Goal: Complete application form

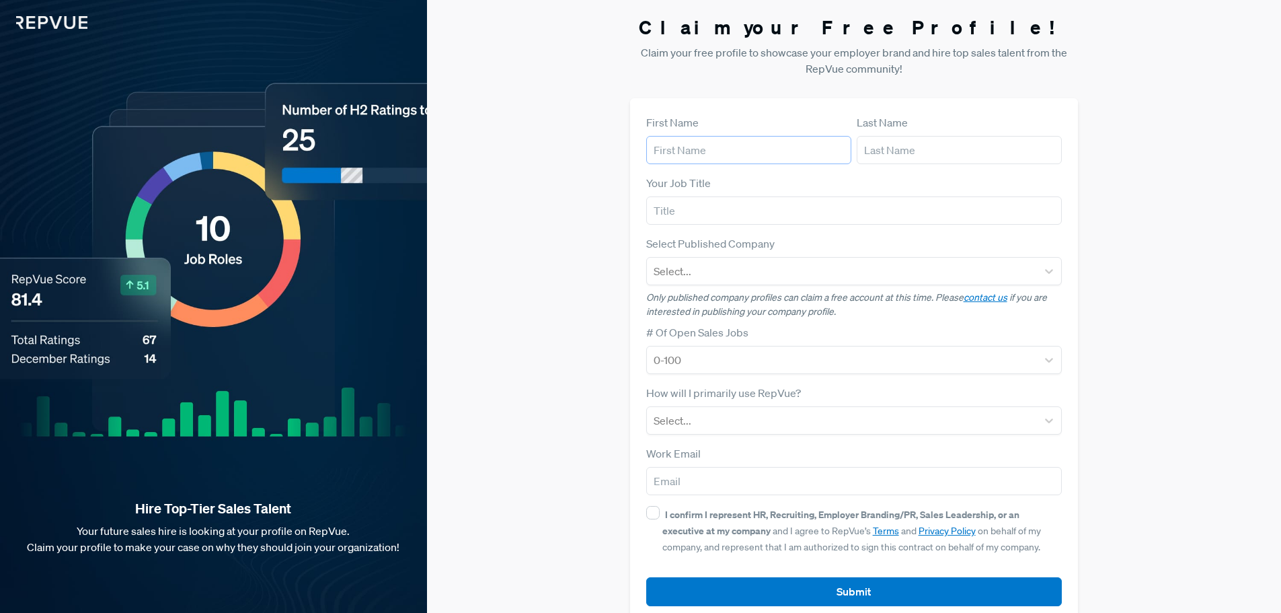
click at [689, 157] on input "text" at bounding box center [748, 150] width 205 height 28
type input "z"
type input "[PERSON_NAME]"
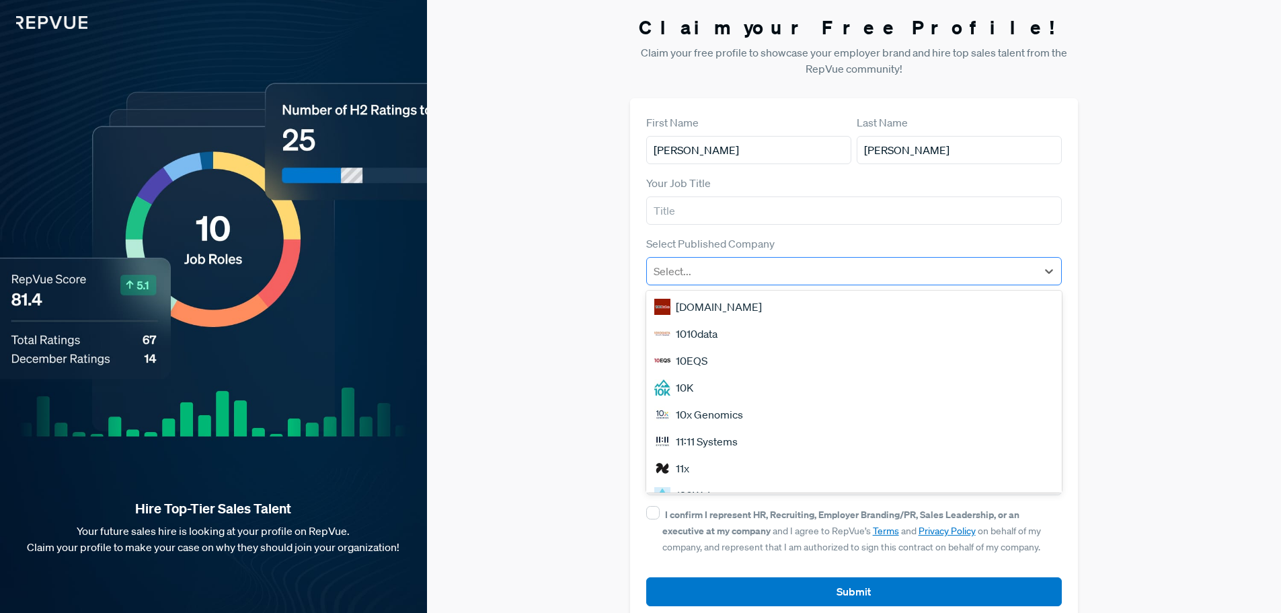
click at [757, 272] on div at bounding box center [842, 271] width 377 height 19
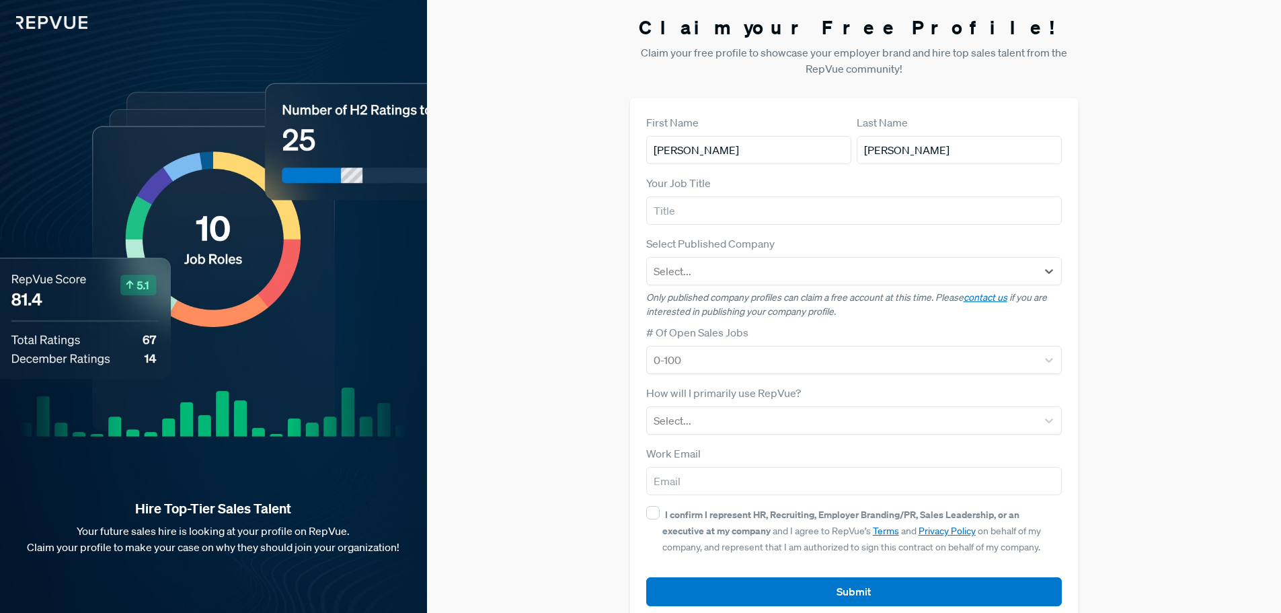
scroll to position [26, 0]
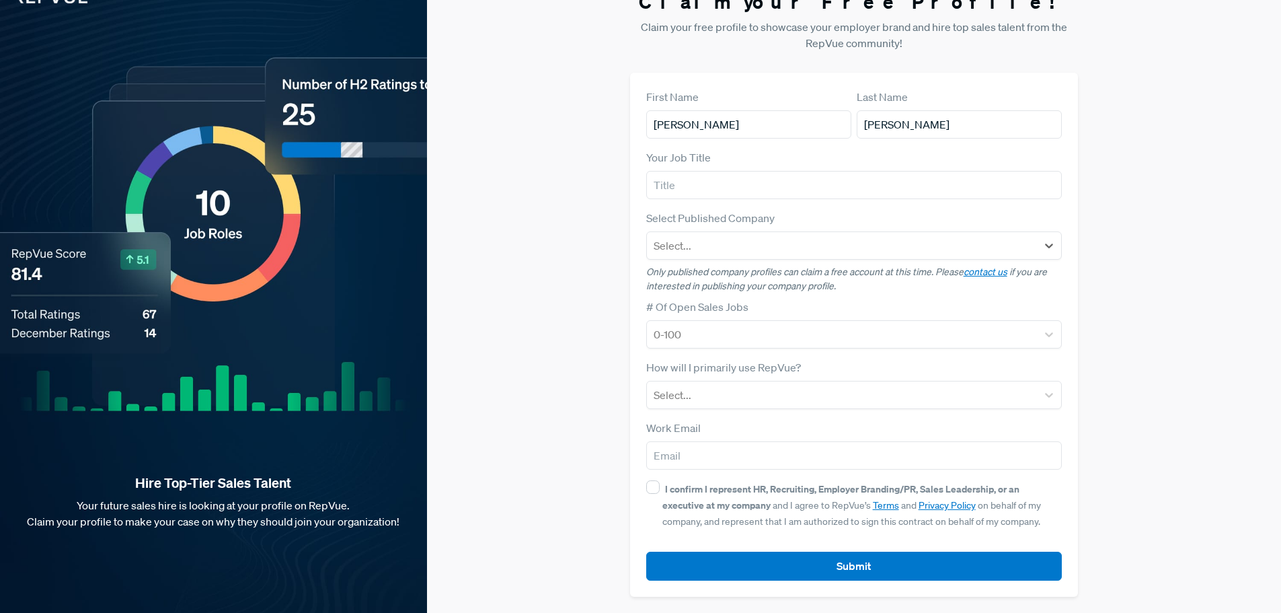
click at [654, 494] on div "I confirm I represent HR, Recruiting, Employer Branding/PR, Sales Leadership, o…" at bounding box center [854, 504] width 416 height 48
click at [649, 490] on input "I confirm I represent HR, Recruiting, Employer Branding/PR, Sales Leadership, o…" at bounding box center [652, 486] width 13 height 13
checkbox input "true"
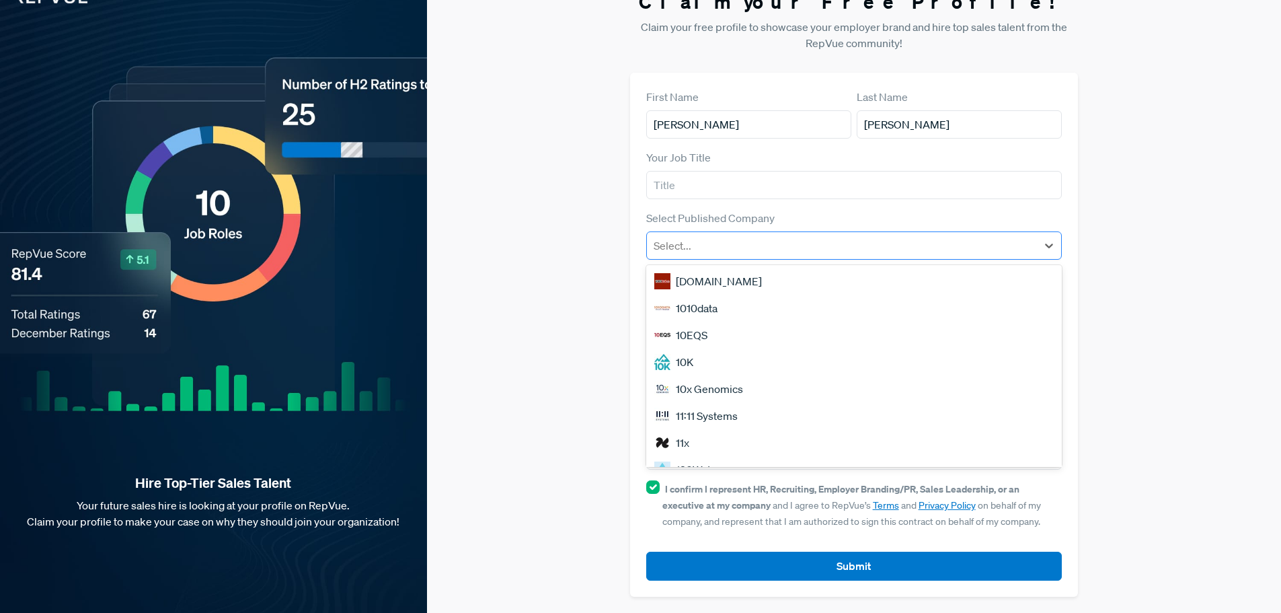
click at [916, 238] on div at bounding box center [842, 245] width 377 height 19
type input "a"
type input "APS"
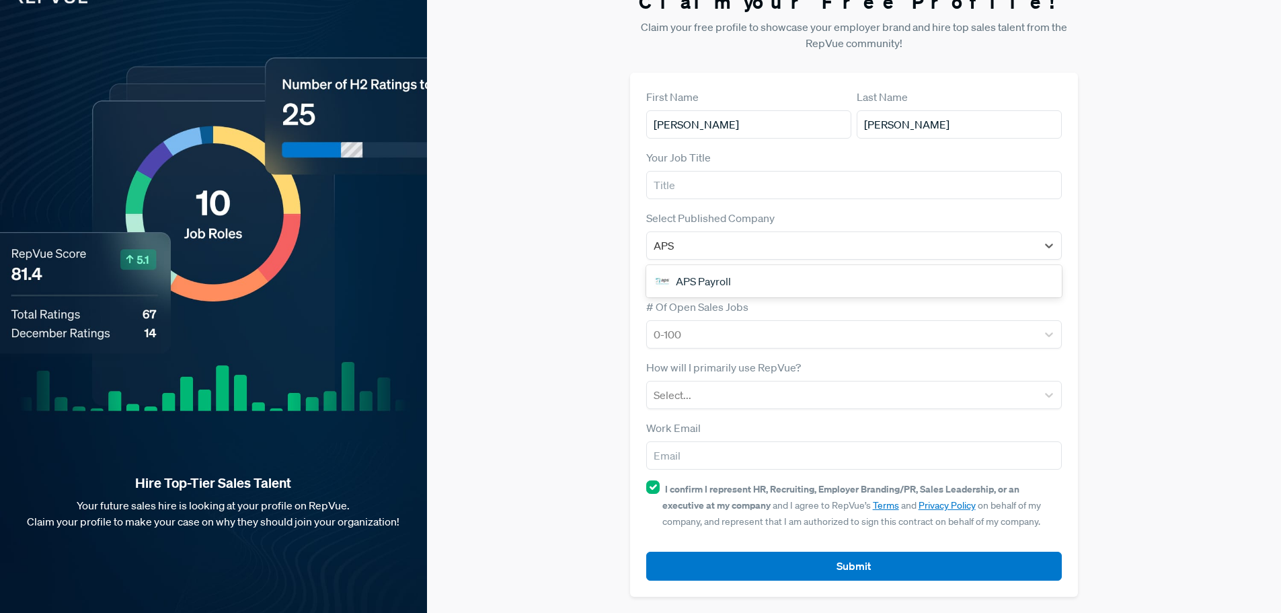
click at [880, 278] on div "APS Payroll" at bounding box center [854, 281] width 416 height 27
click at [797, 120] on input "[PERSON_NAME]" at bounding box center [748, 124] width 205 height 28
type input "[PERSON_NAME]"
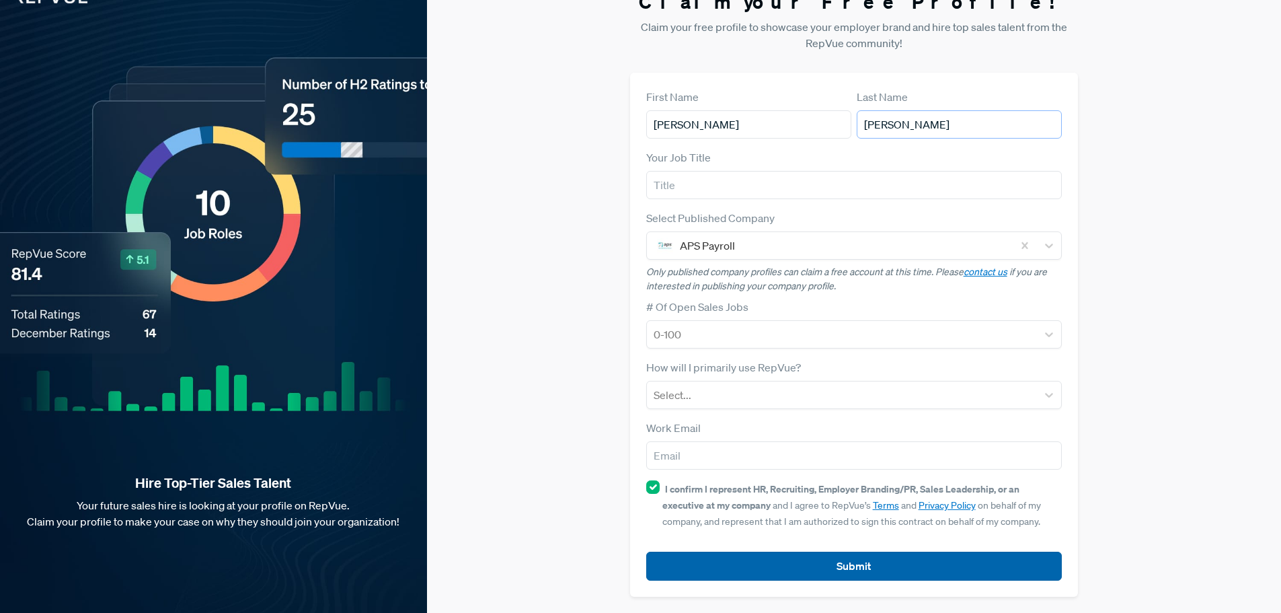
type input "[PERSON_NAME]"
click at [872, 573] on button "Submit" at bounding box center [854, 566] width 416 height 29
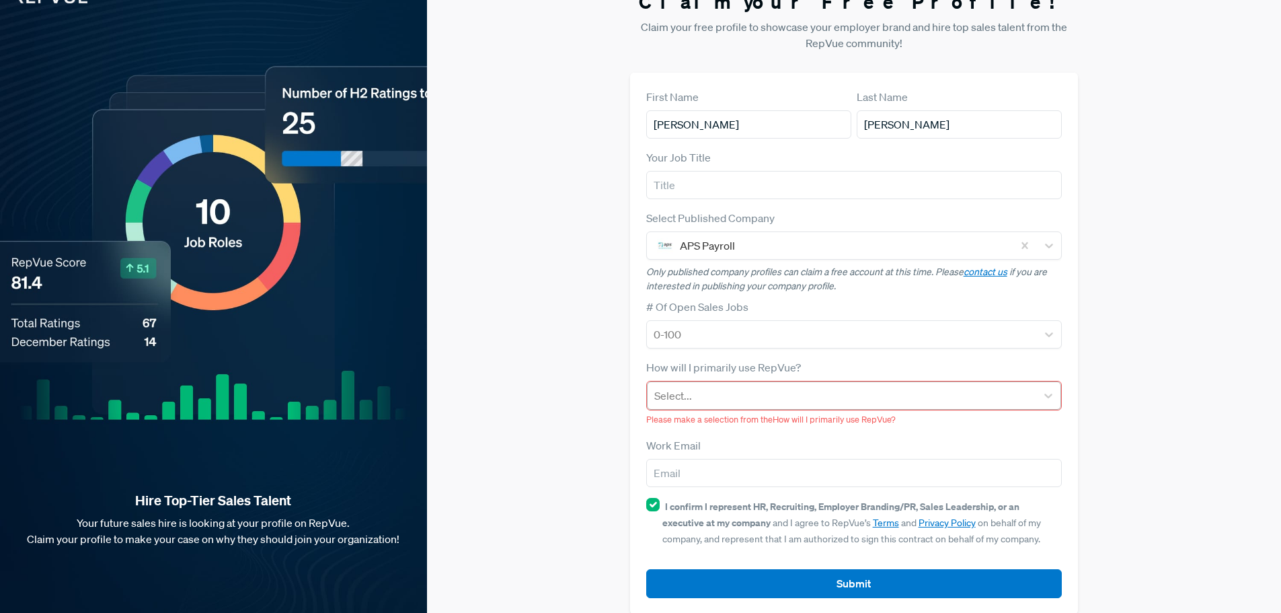
click at [837, 398] on div at bounding box center [842, 395] width 376 height 19
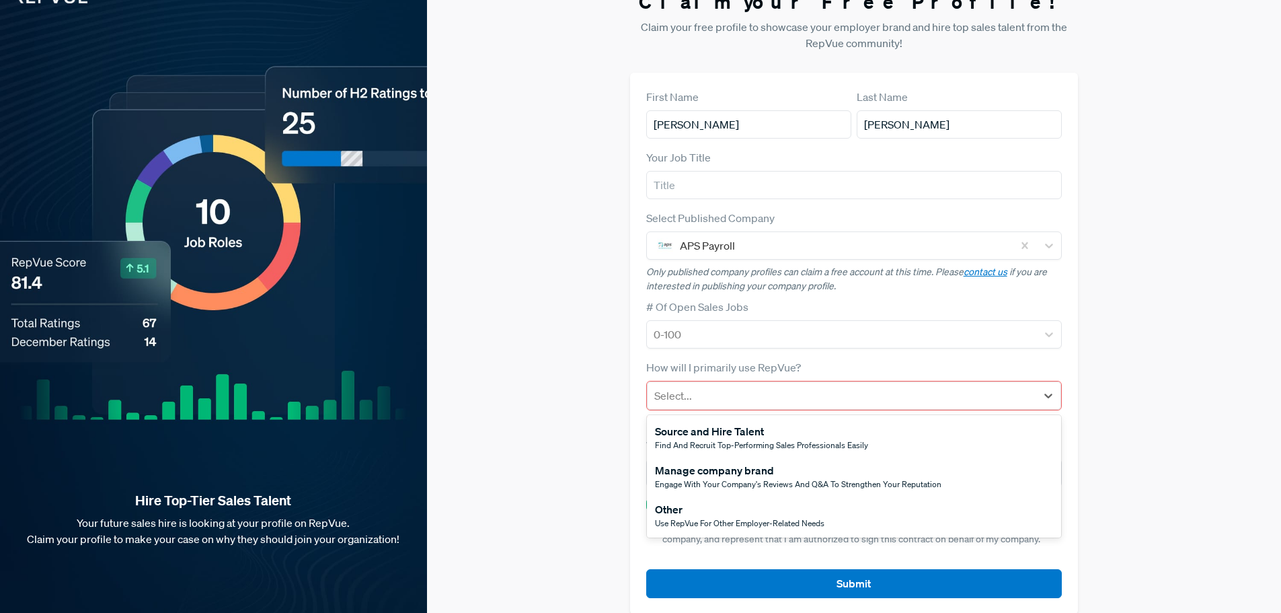
click at [719, 517] on div "Use RepVue for other employer-related needs" at bounding box center [740, 523] width 170 height 12
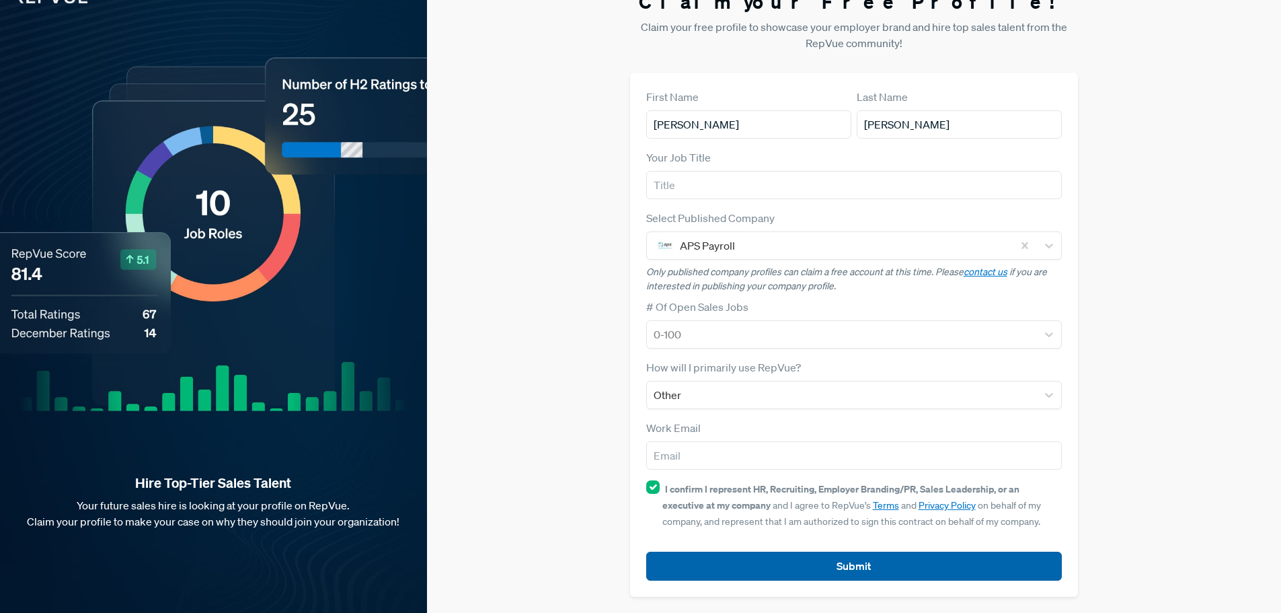
click at [864, 569] on button "Submit" at bounding box center [854, 566] width 416 height 29
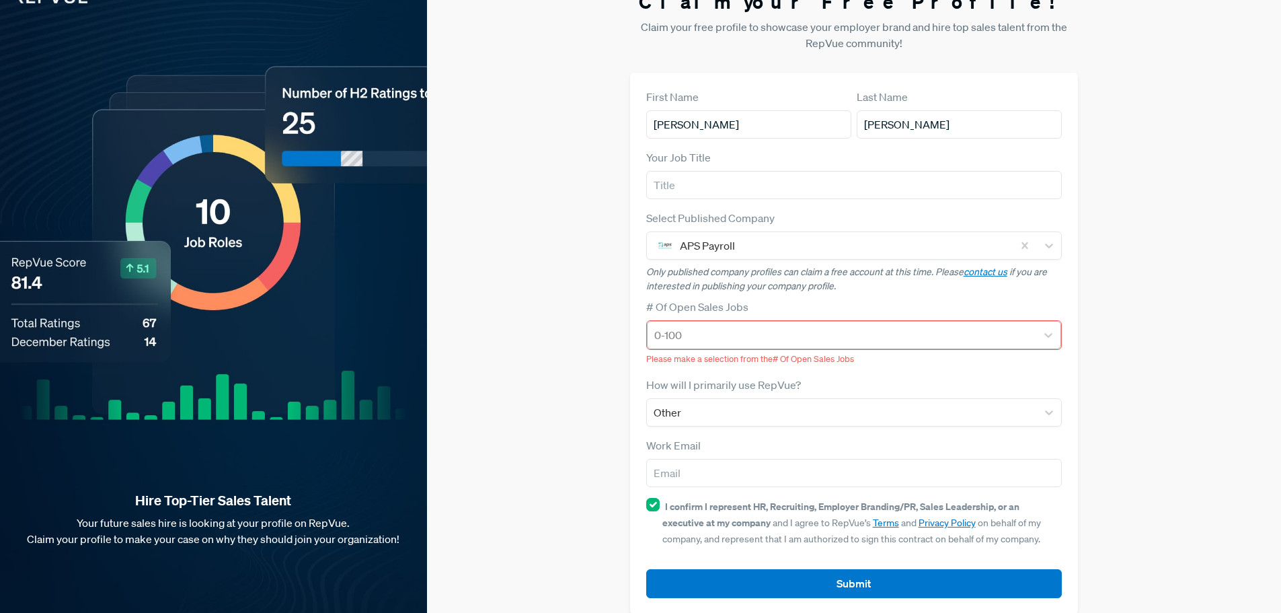
click at [784, 332] on div at bounding box center [842, 335] width 376 height 19
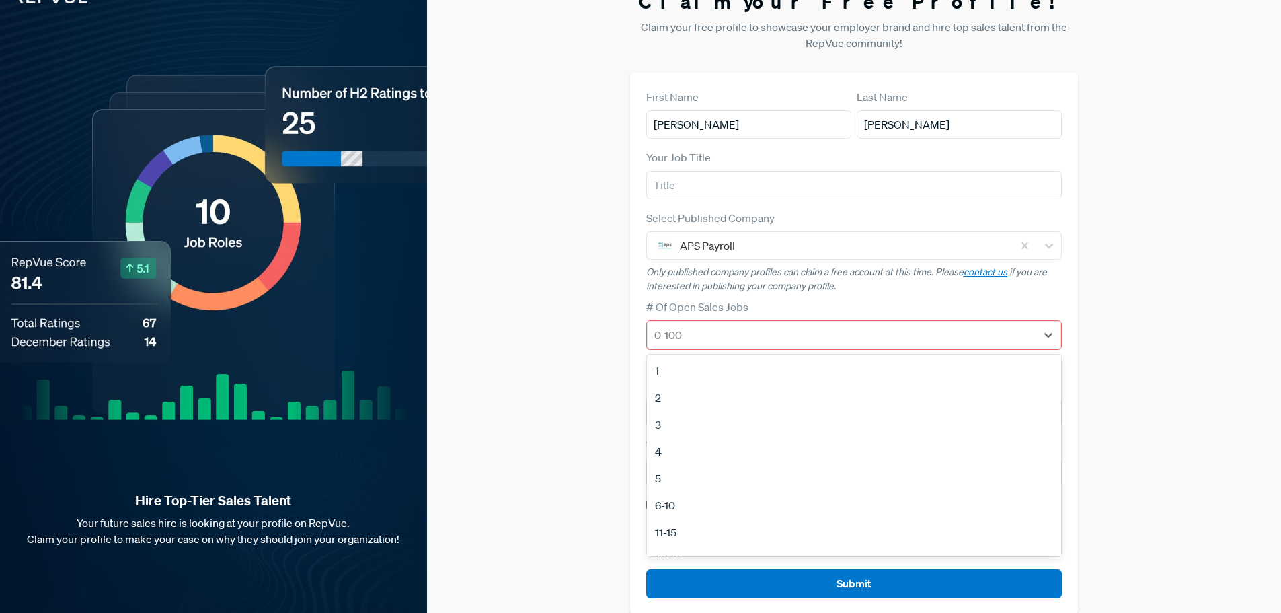
scroll to position [126, 0]
click at [677, 432] on div "16-20" at bounding box center [854, 432] width 415 height 27
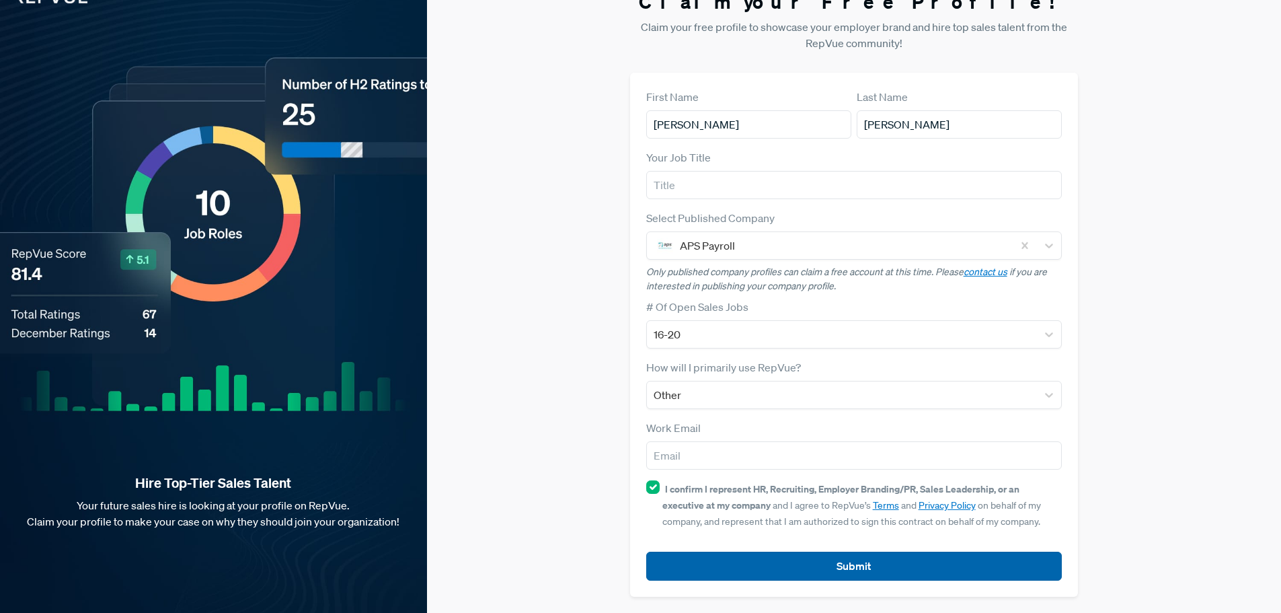
click at [801, 570] on button "Submit" at bounding box center [854, 566] width 416 height 29
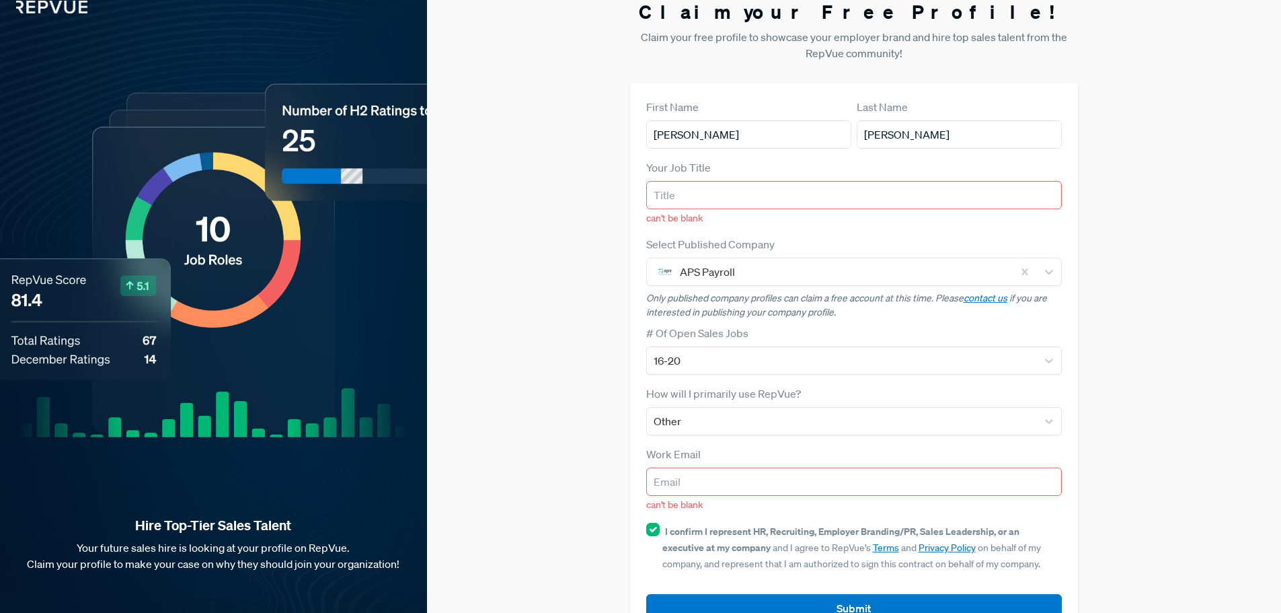
scroll to position [0, 0]
